Goal: Information Seeking & Learning: Check status

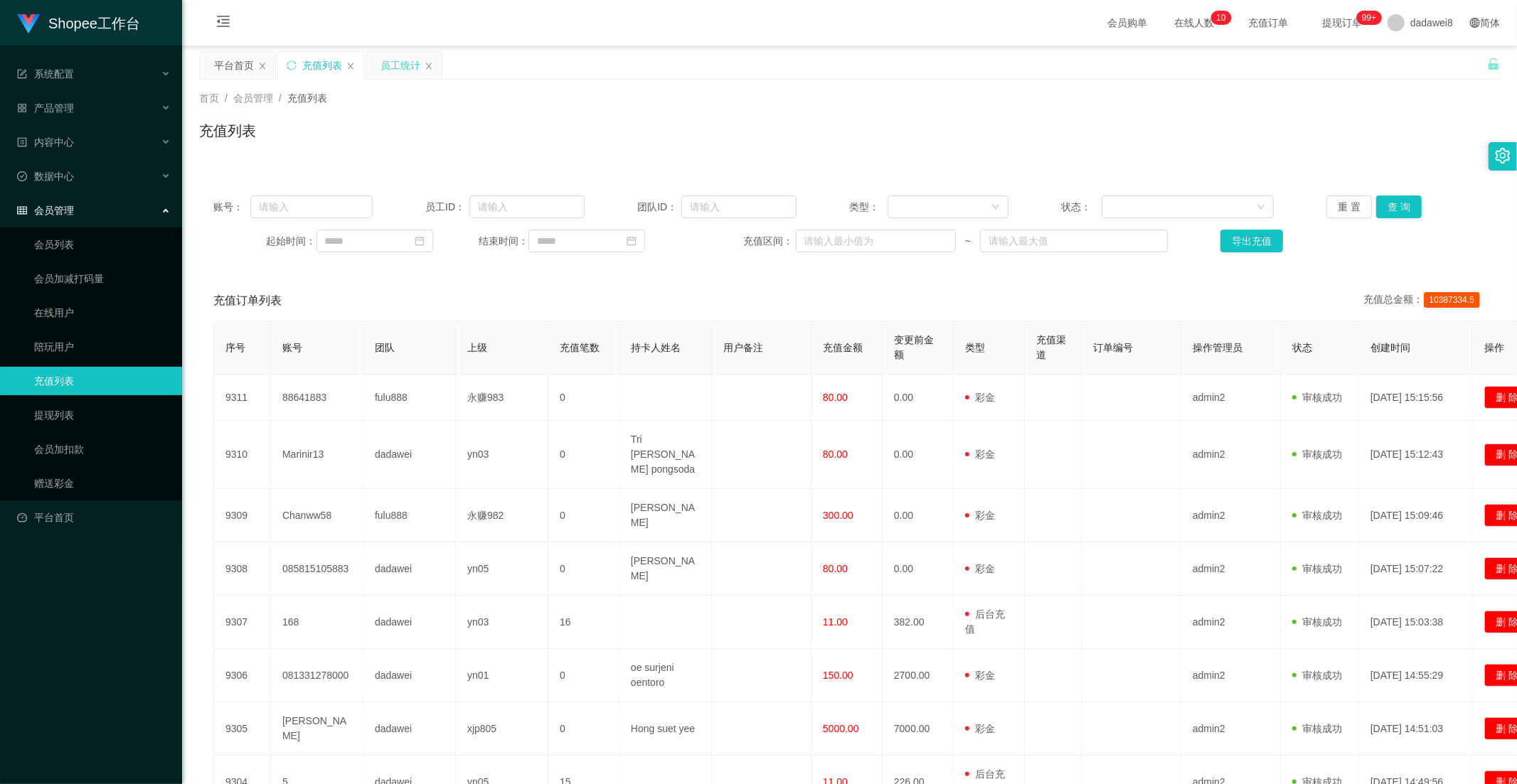
click at [381, 57] on div "员工统计" at bounding box center [401, 65] width 40 height 27
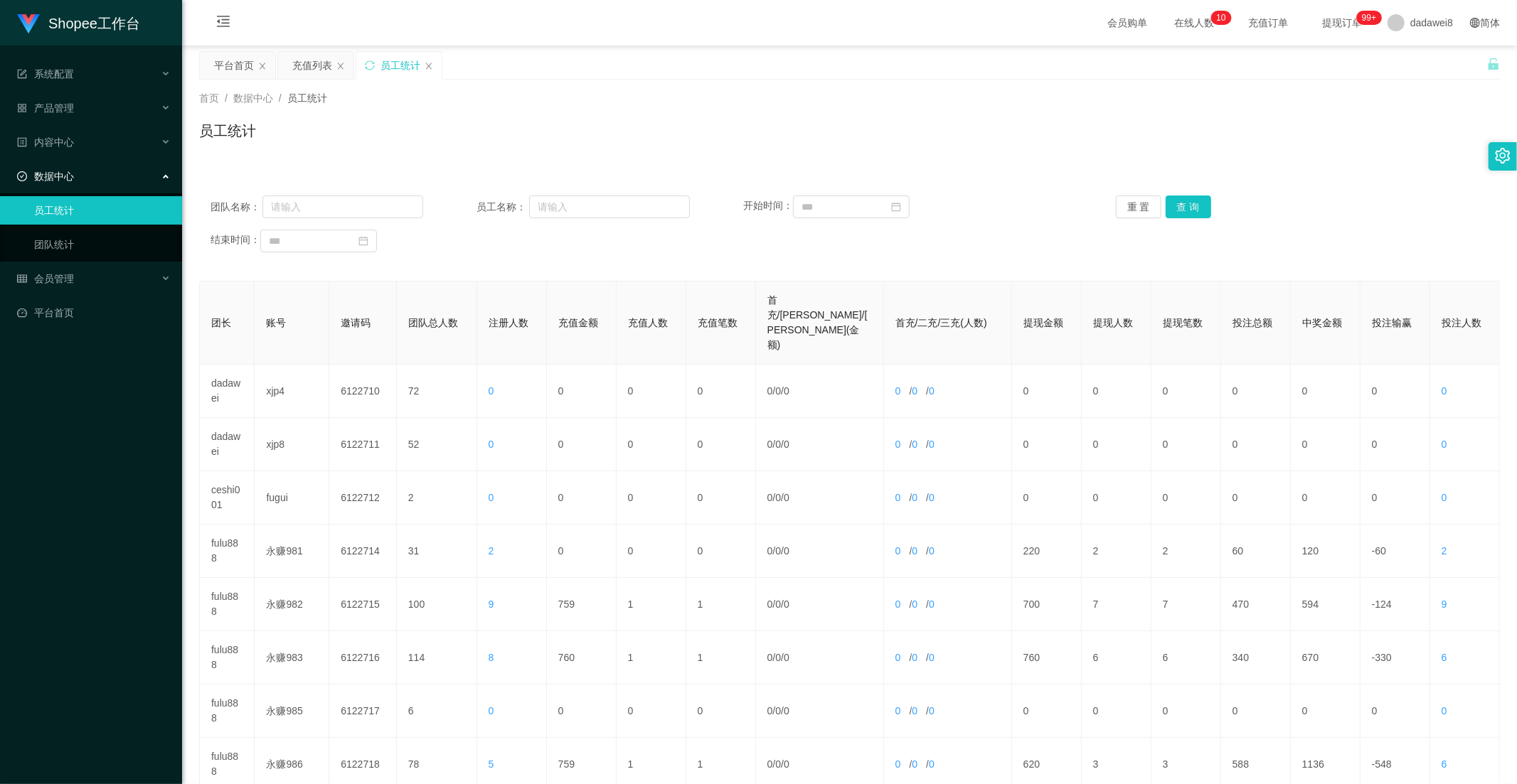
scroll to position [158, 0]
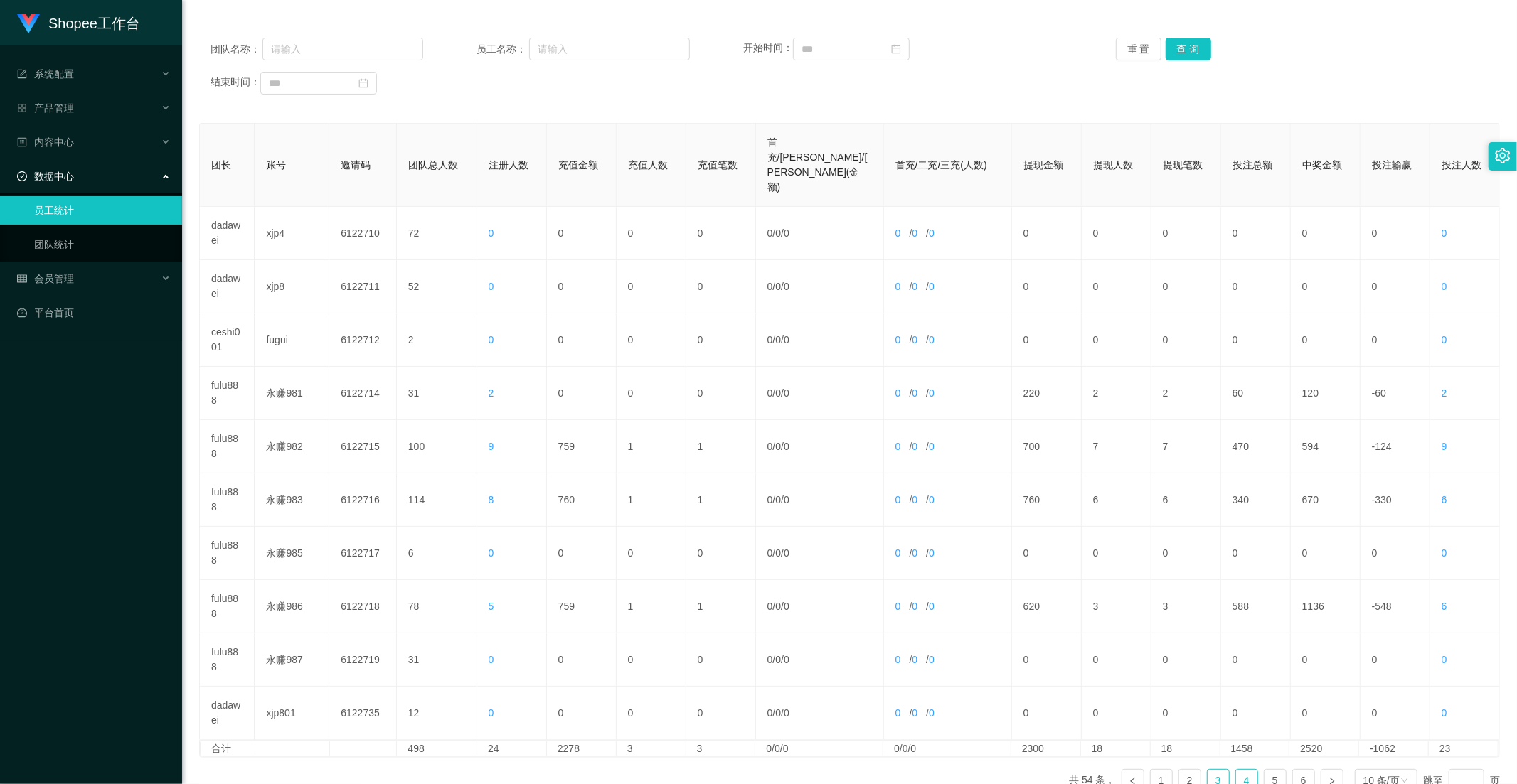
click at [1221, 769] on li "3" at bounding box center [1218, 780] width 22 height 22
click at [1239, 770] on link "4" at bounding box center [1247, 781] width 22 height 22
click at [1265, 770] on link "5" at bounding box center [1275, 781] width 22 height 22
click at [1297, 770] on link "6" at bounding box center [1304, 781] width 22 height 22
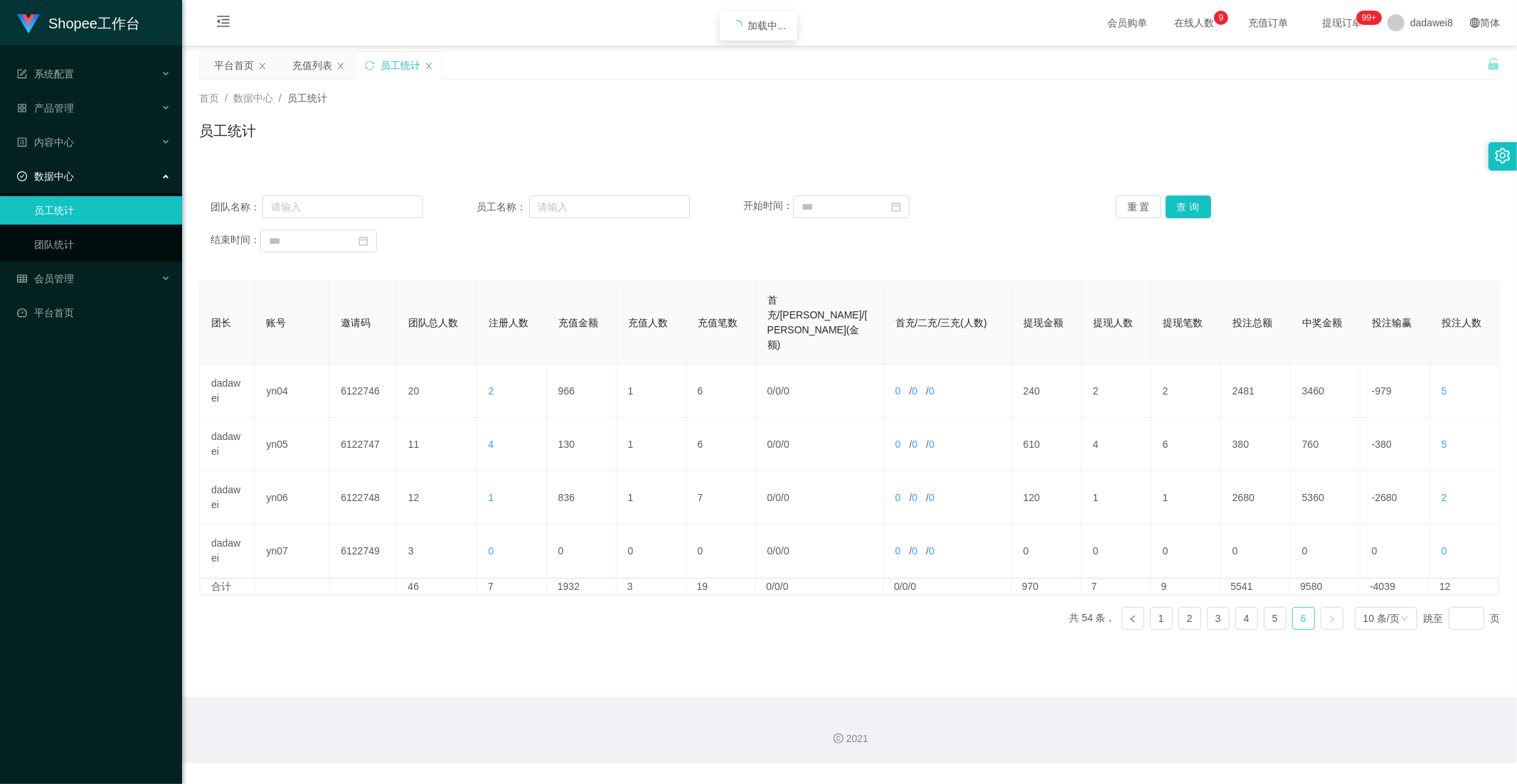
scroll to position [0, 0]
click at [310, 75] on div "充值列表" at bounding box center [313, 65] width 40 height 27
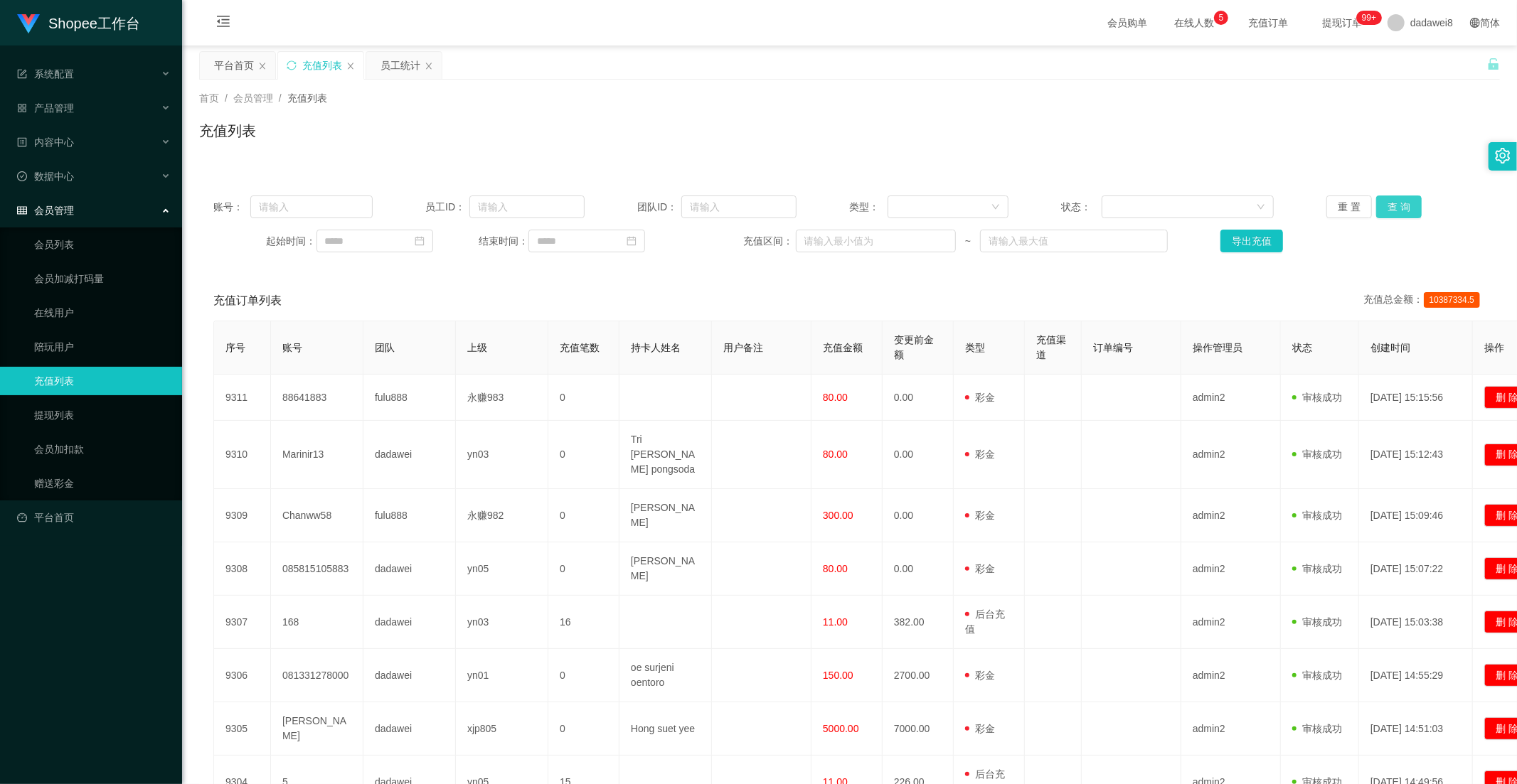
click at [1390, 201] on button "查 询" at bounding box center [1399, 206] width 46 height 22
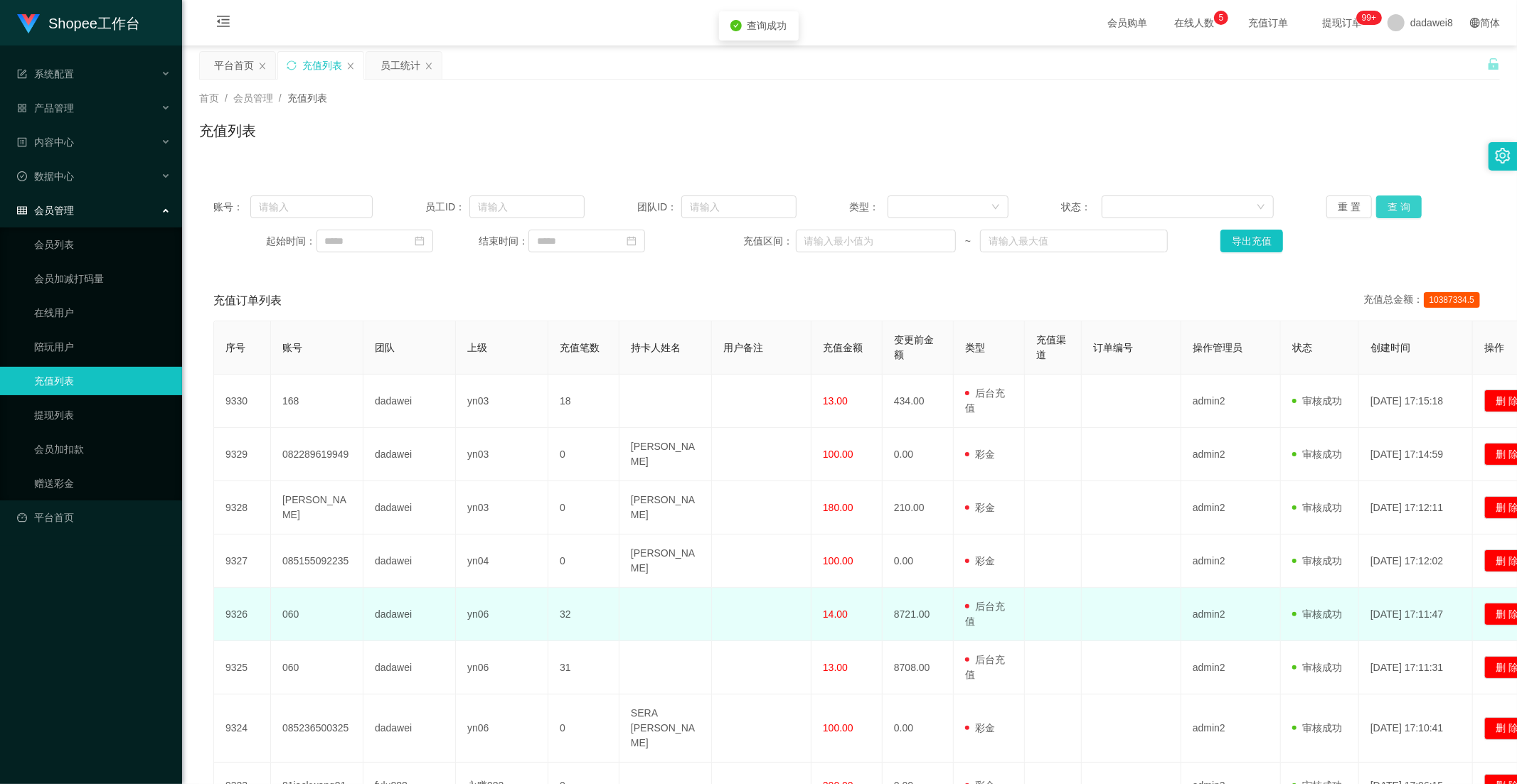
scroll to position [221, 0]
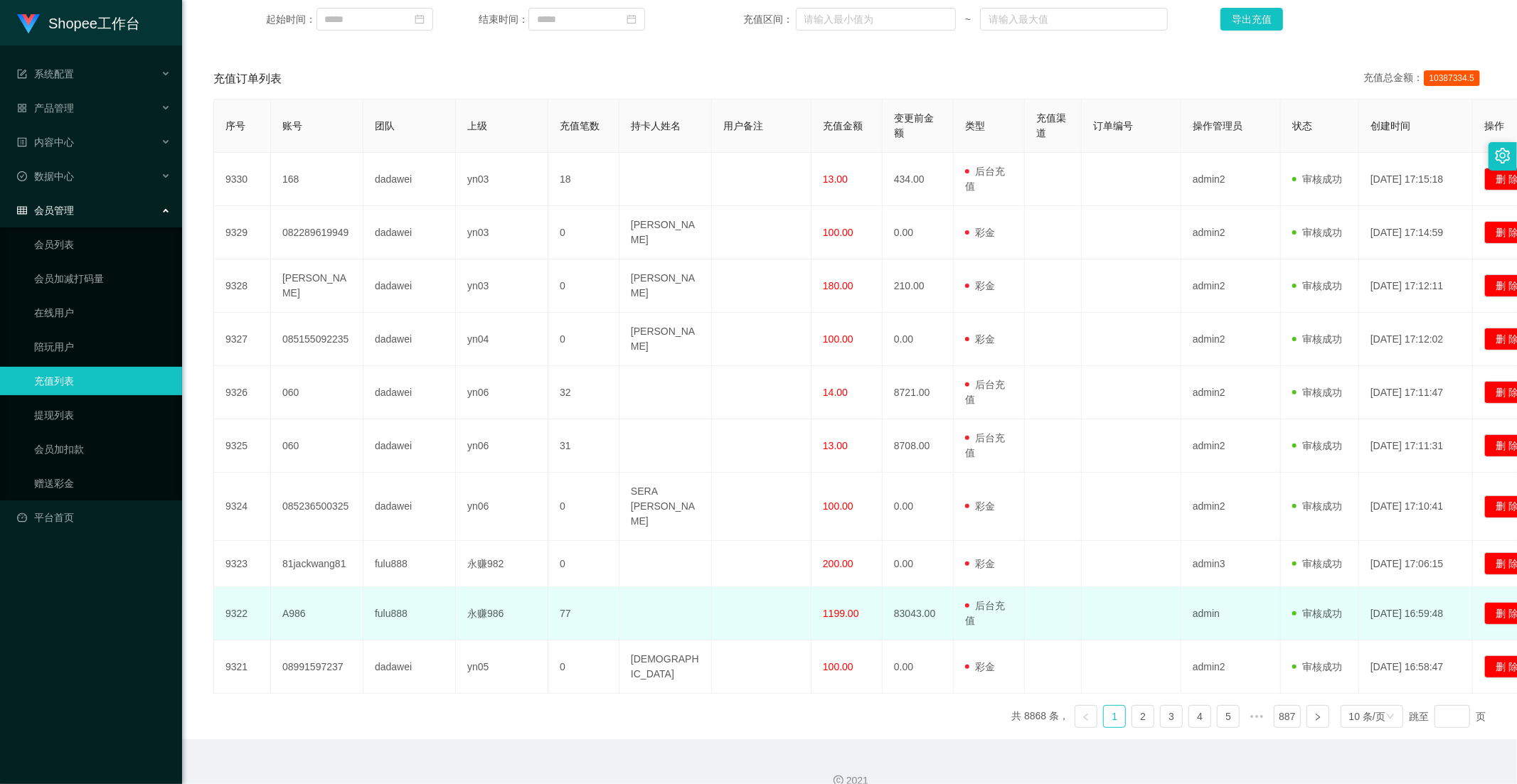
click at [836, 608] on span "1199.00" at bounding box center [841, 613] width 36 height 12
click at [828, 623] on td "1199.00" at bounding box center [847, 613] width 71 height 53
